Goal: Navigation & Orientation: Find specific page/section

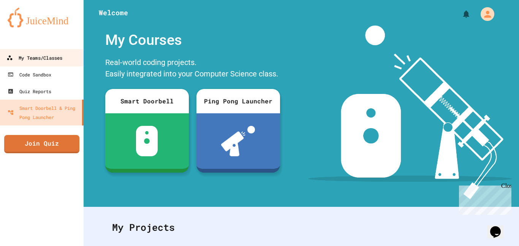
click at [48, 58] on div "My Teams/Classes" at bounding box center [34, 58] width 56 height 10
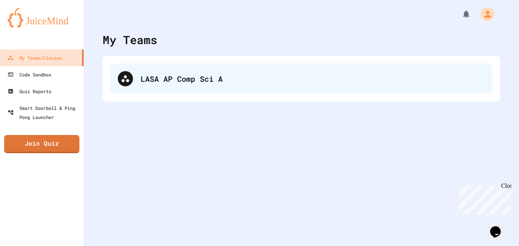
click at [182, 76] on div "LASA AP Comp Sci A" at bounding box center [313, 78] width 344 height 11
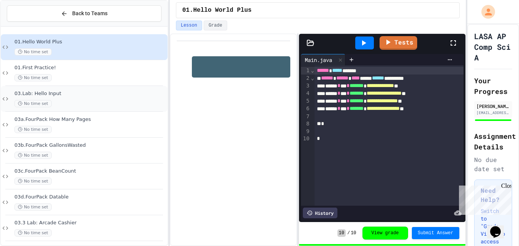
click at [86, 100] on div "No time set" at bounding box center [90, 103] width 152 height 7
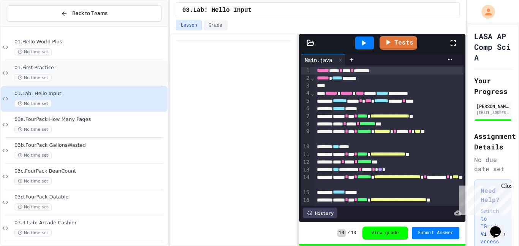
click at [82, 67] on span "01.First Practice!" at bounding box center [90, 68] width 152 height 6
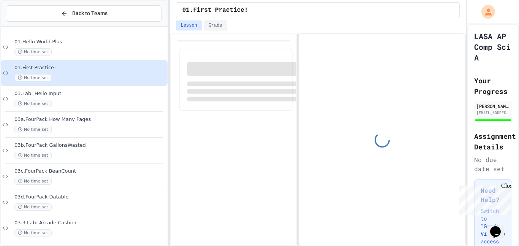
click at [75, 44] on span "01.Hello World Plus" at bounding box center [90, 42] width 152 height 6
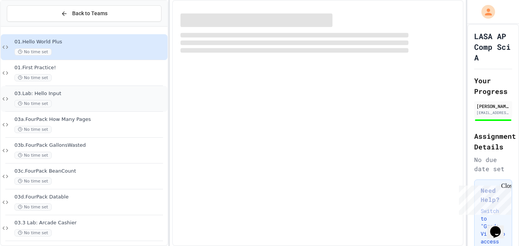
scroll to position [29, 0]
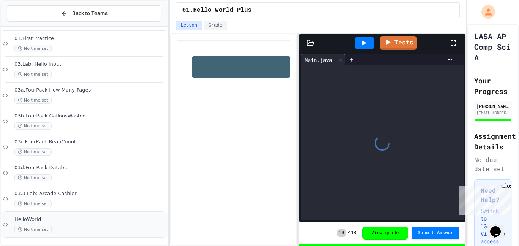
click at [120, 217] on span "HelloWorld" at bounding box center [90, 219] width 152 height 6
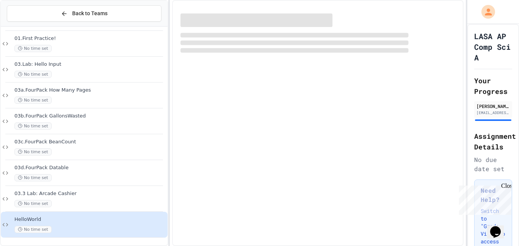
scroll to position [20, 0]
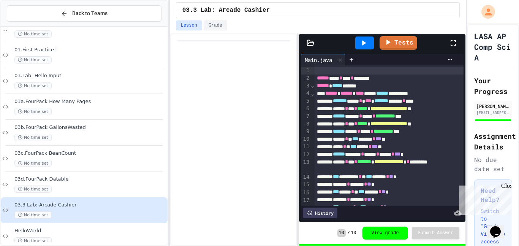
scroll to position [29, 0]
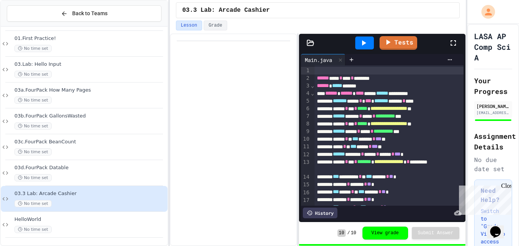
click at [12, 16] on button "Back to Teams" at bounding box center [84, 13] width 155 height 16
